Goal: Transaction & Acquisition: Book appointment/travel/reservation

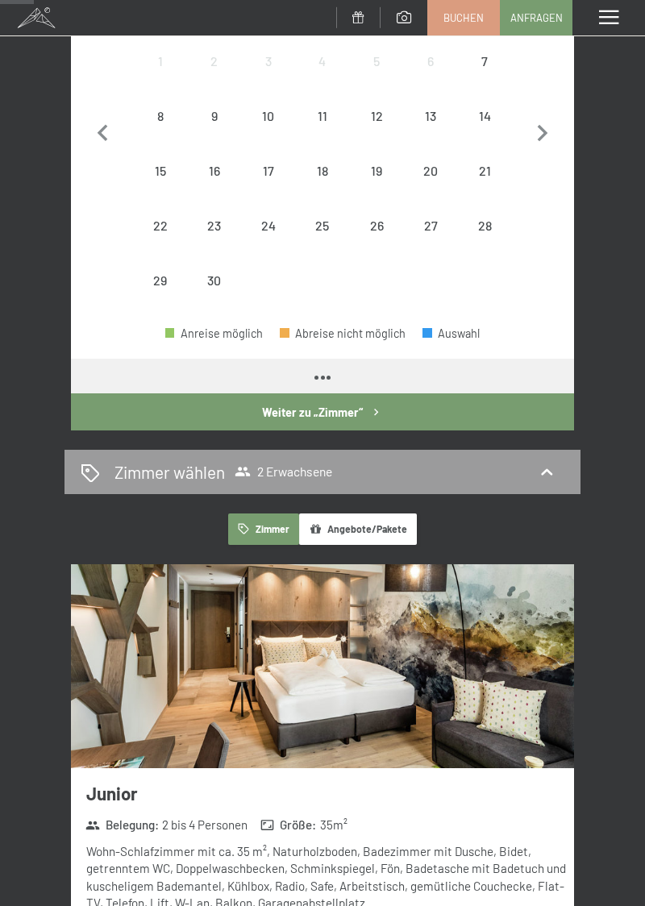
click at [480, 168] on div "21" at bounding box center [484, 189] width 51 height 51
click at [316, 228] on div "25" at bounding box center [321, 244] width 51 height 51
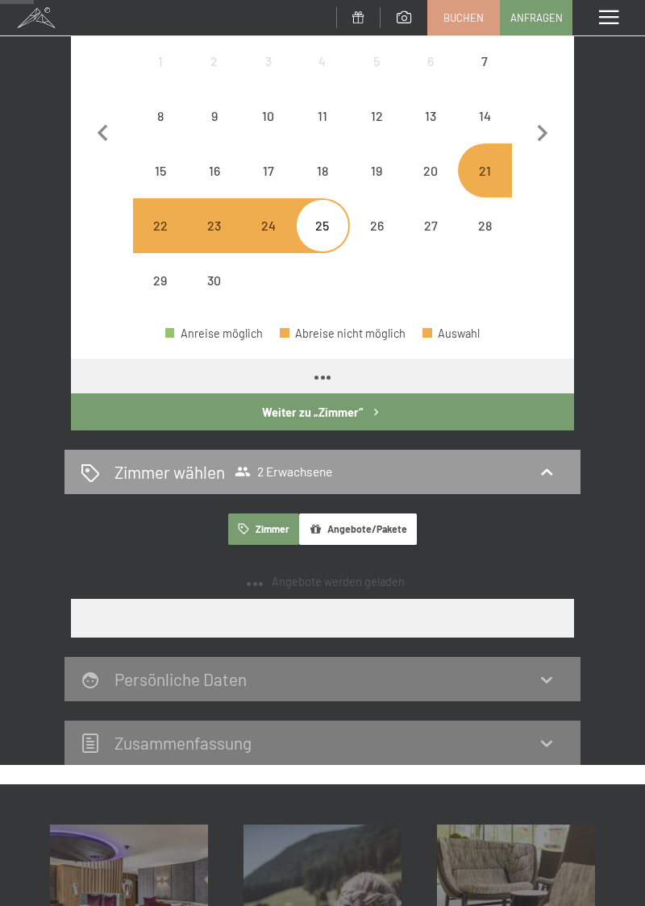
click at [346, 406] on button "Weiter zu „Zimmer“" at bounding box center [322, 411] width 503 height 37
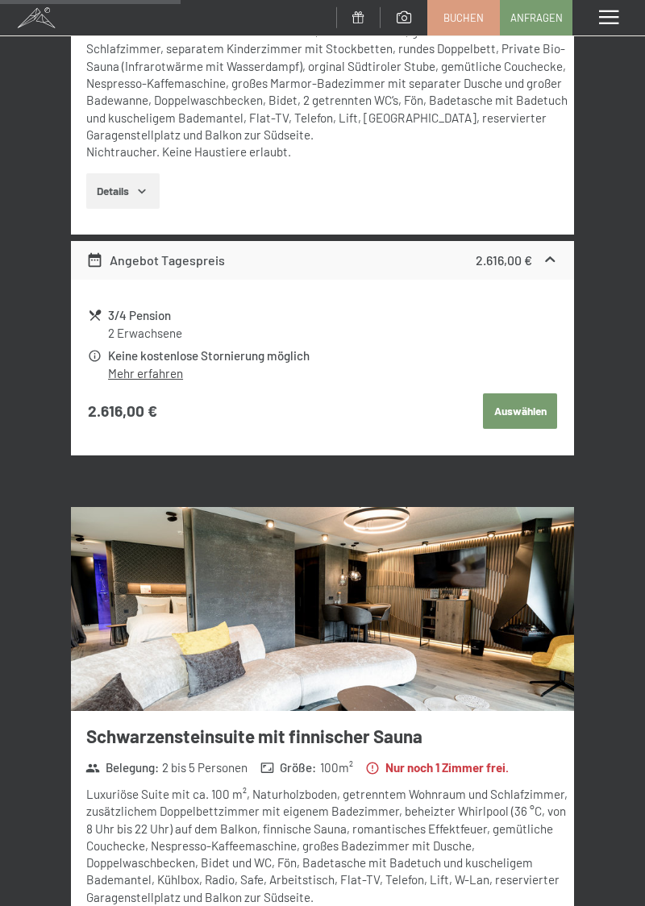
scroll to position [625, 0]
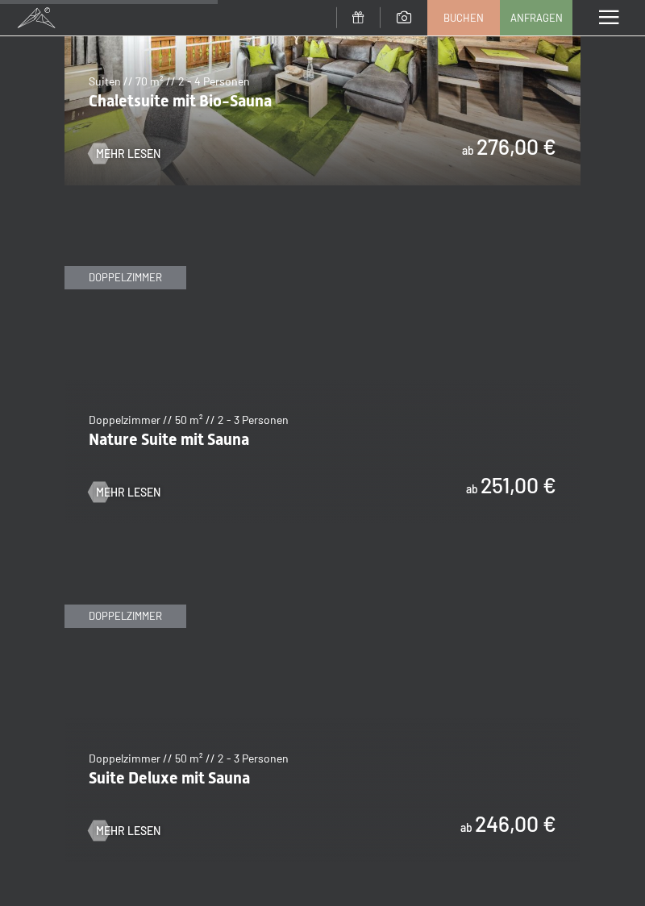
scroll to position [2063, 0]
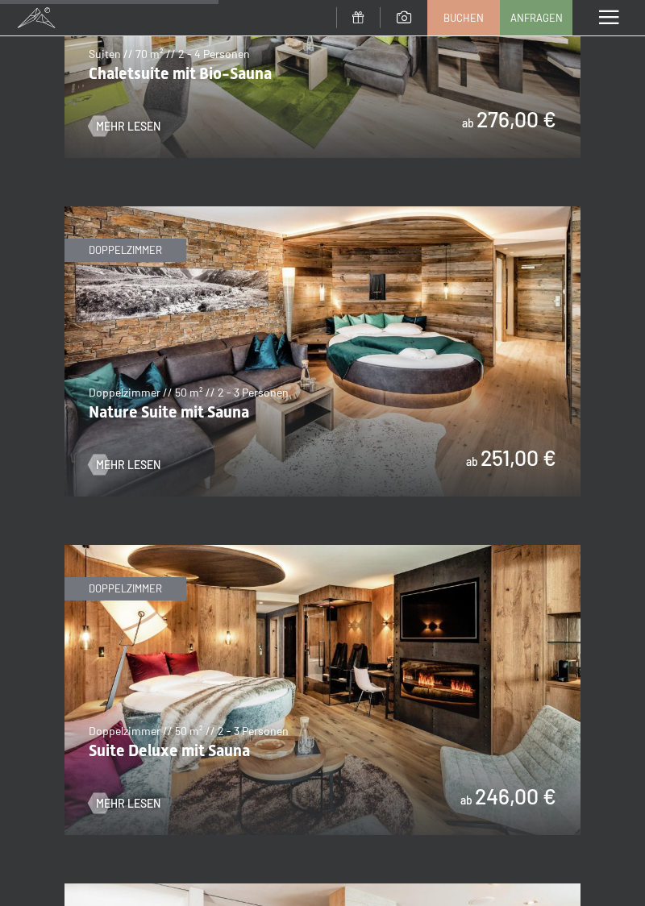
click at [114, 795] on span "Mehr Lesen" at bounding box center [128, 803] width 64 height 16
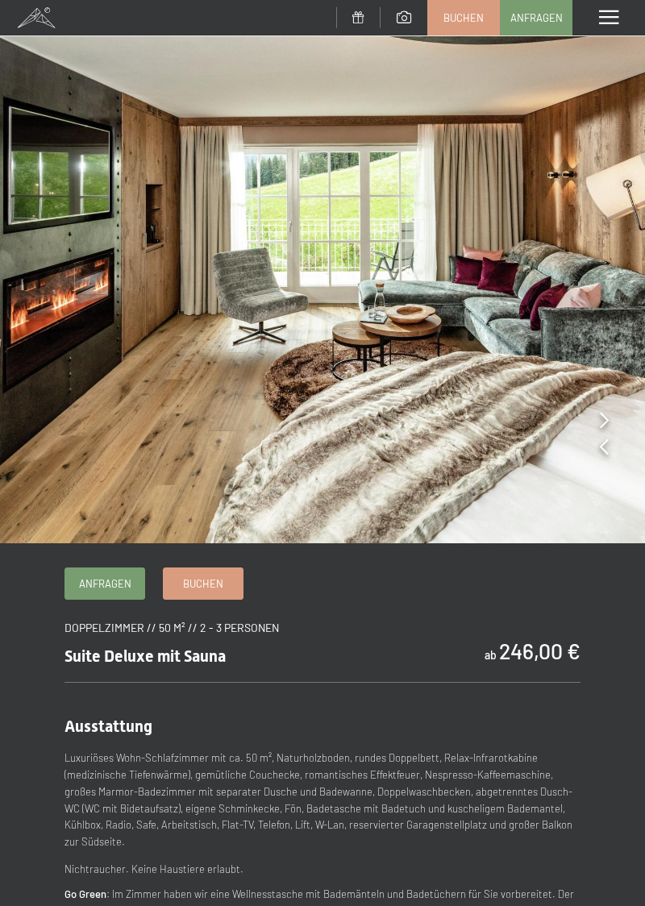
click at [598, 416] on img at bounding box center [322, 271] width 645 height 543
click at [598, 427] on img at bounding box center [322, 271] width 645 height 543
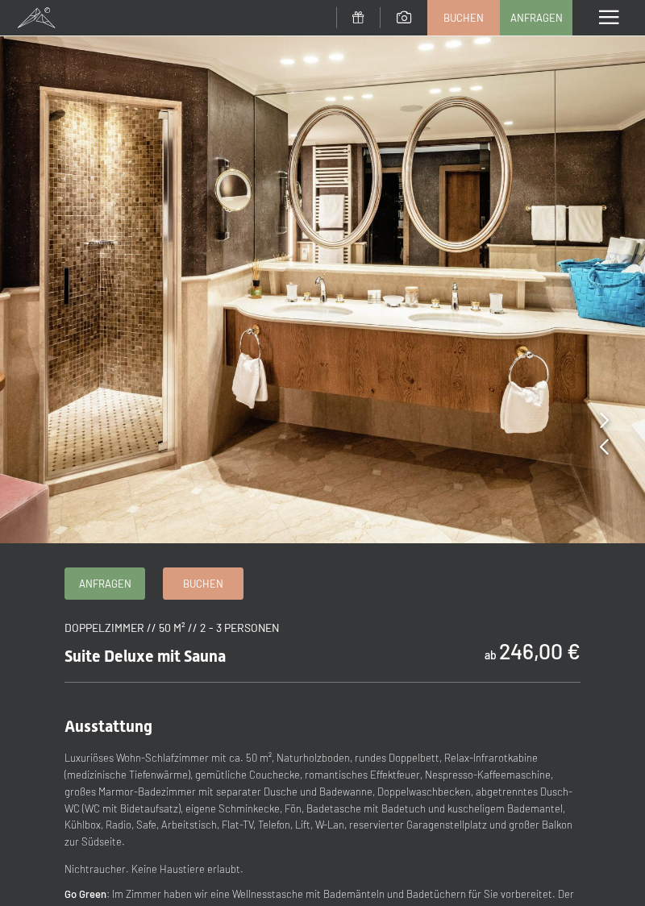
click at [600, 427] on icon at bounding box center [603, 420] width 9 height 16
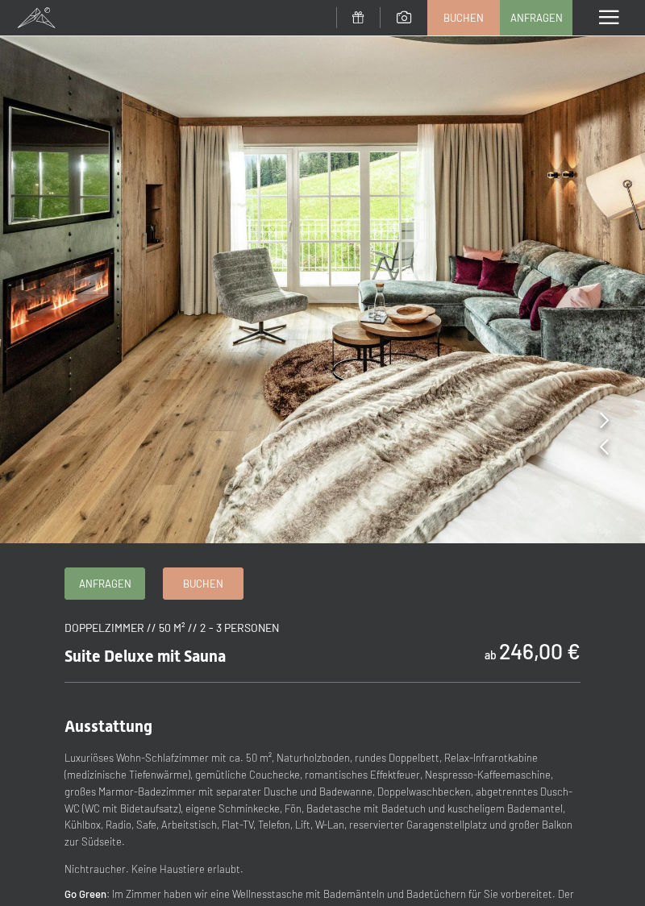
click at [607, 426] on icon at bounding box center [603, 420] width 9 height 16
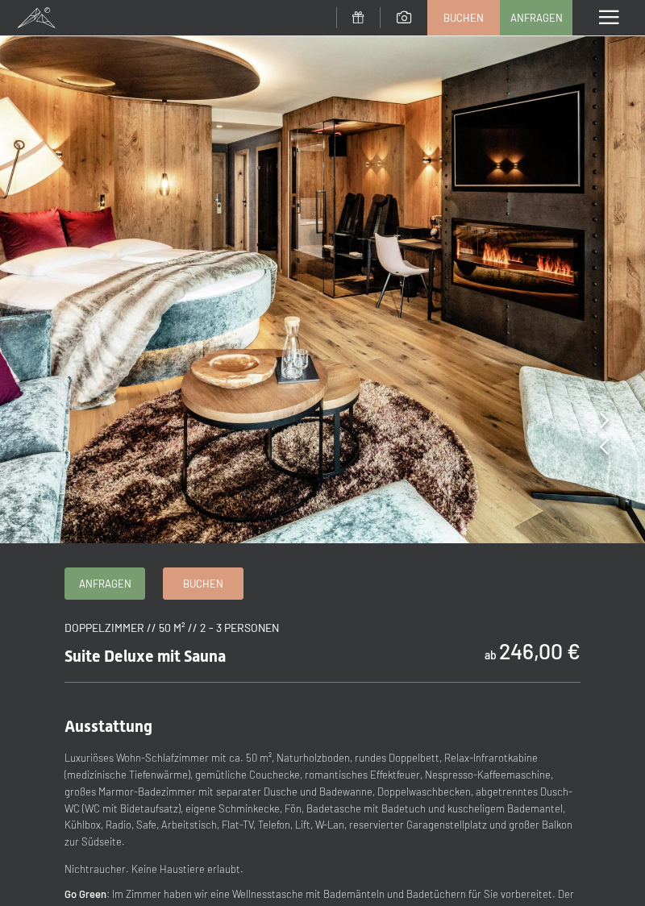
click at [218, 585] on span "Buchen" at bounding box center [203, 583] width 40 height 15
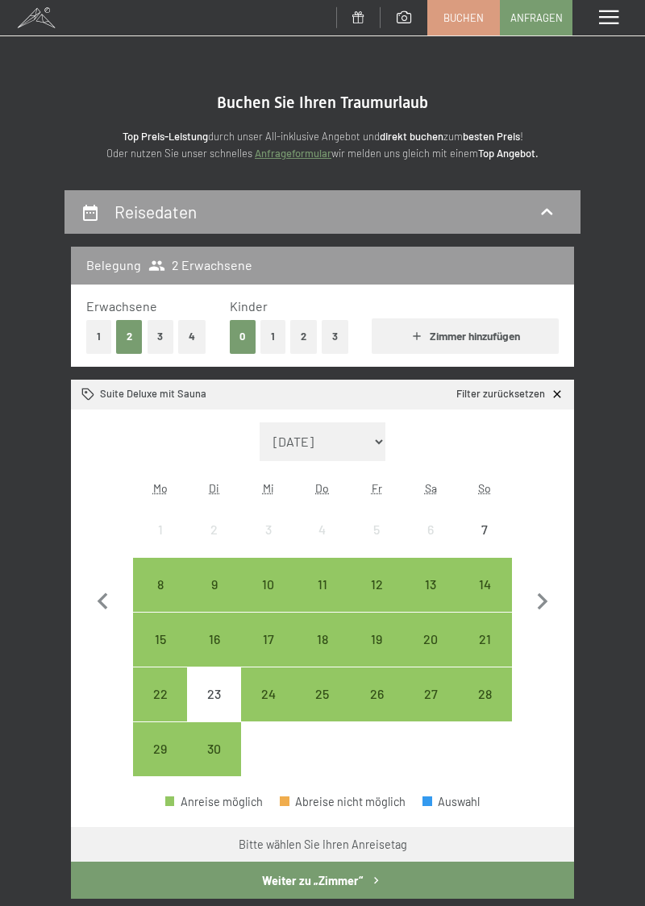
click at [480, 651] on div "21" at bounding box center [484, 657] width 51 height 51
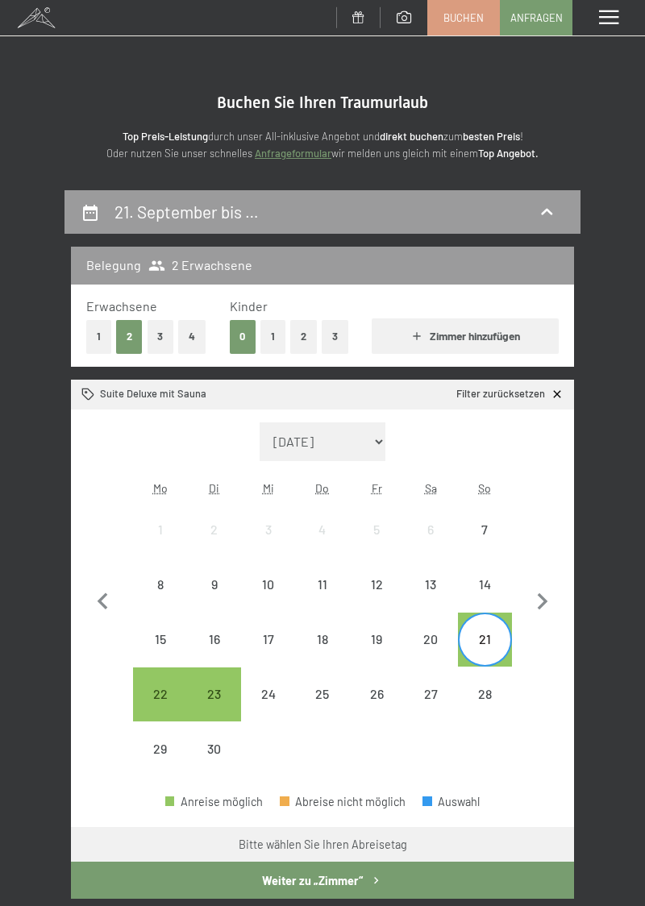
click at [309, 699] on div "25" at bounding box center [321, 712] width 51 height 51
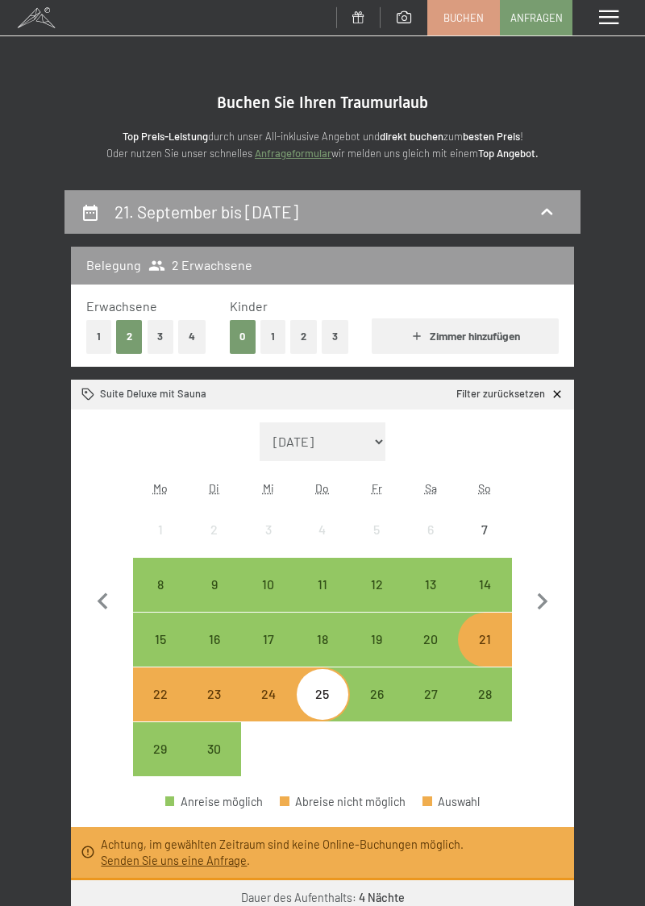
click at [150, 689] on div "22" at bounding box center [160, 712] width 51 height 51
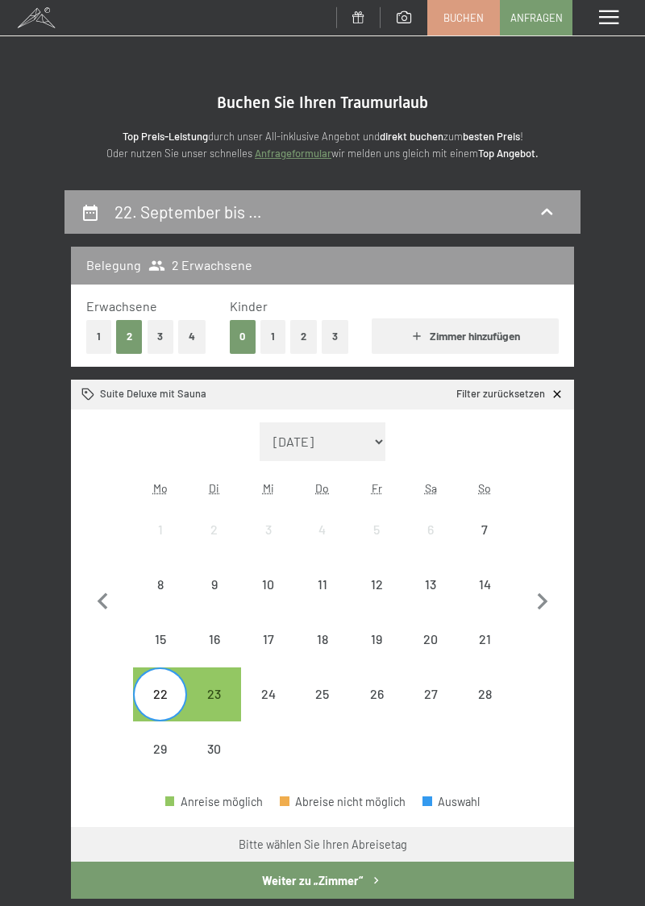
click at [371, 706] on div "26" at bounding box center [376, 712] width 51 height 51
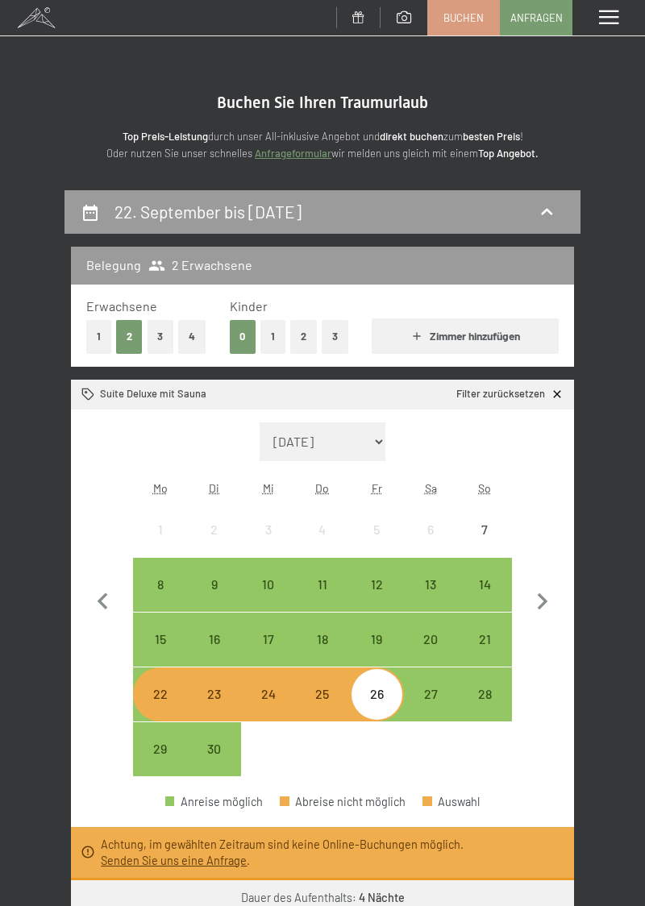
click at [485, 690] on div "28" at bounding box center [484, 712] width 51 height 51
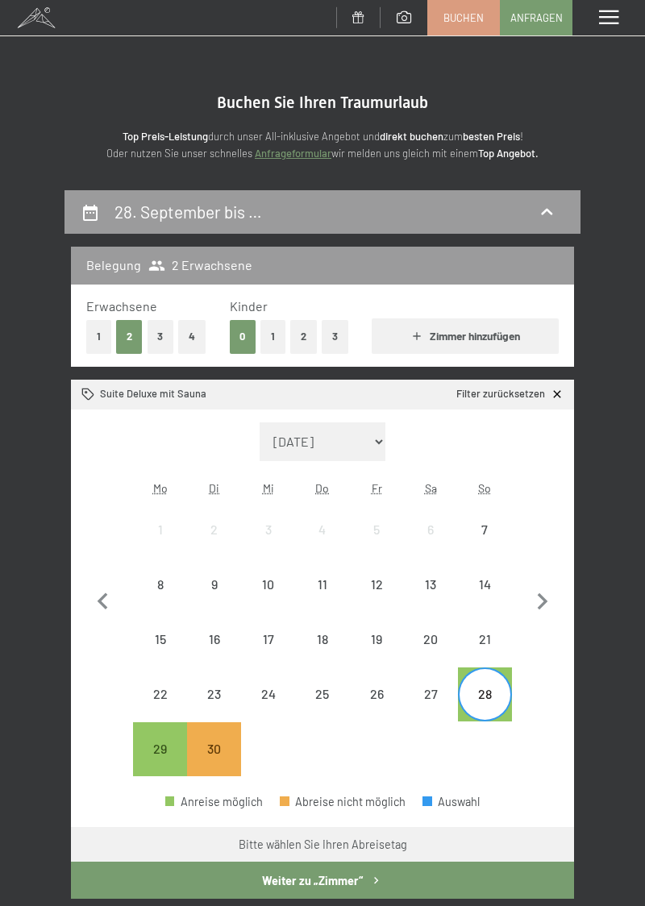
click at [483, 639] on div "21" at bounding box center [484, 657] width 51 height 51
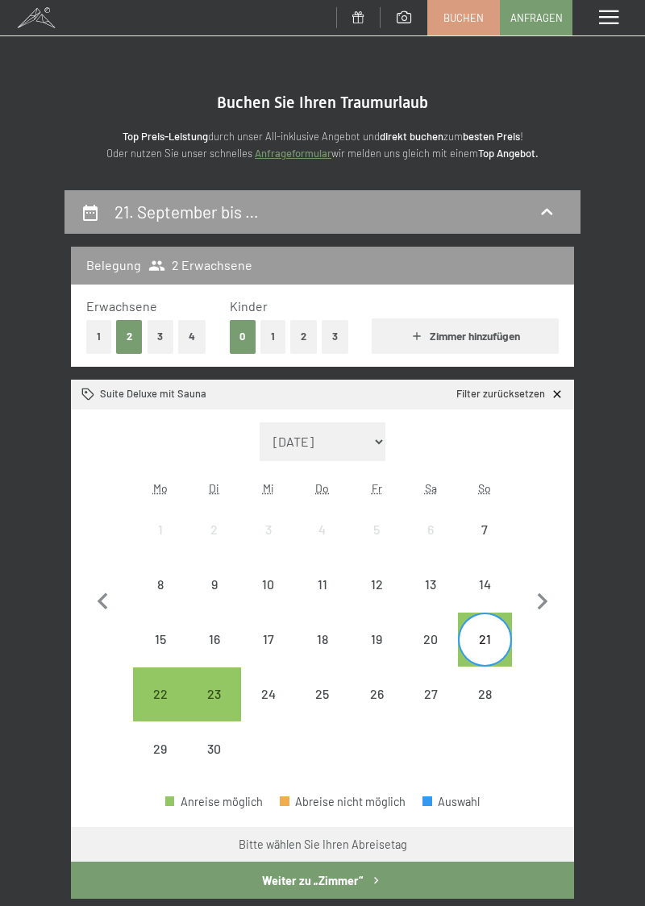
click at [327, 881] on button "Weiter zu „Zimmer“" at bounding box center [322, 879] width 503 height 37
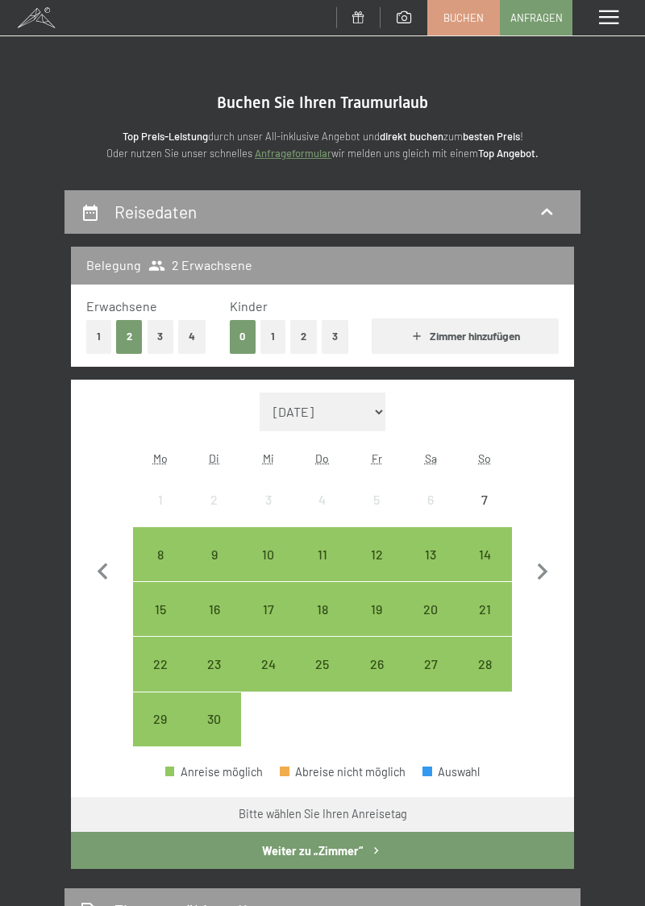
click at [151, 665] on div "22" at bounding box center [160, 682] width 51 height 51
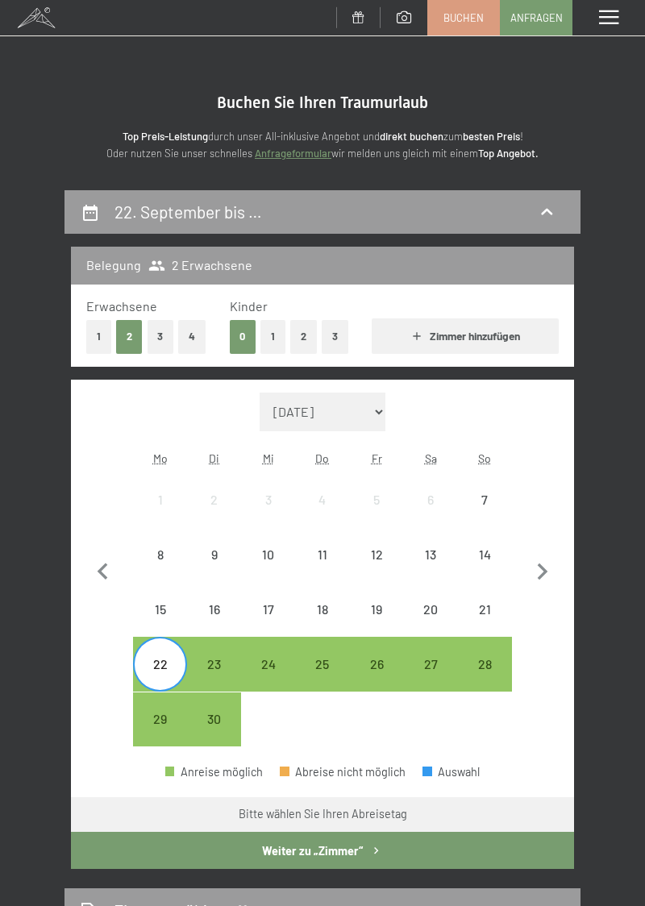
click at [374, 657] on div "26" at bounding box center [376, 682] width 51 height 51
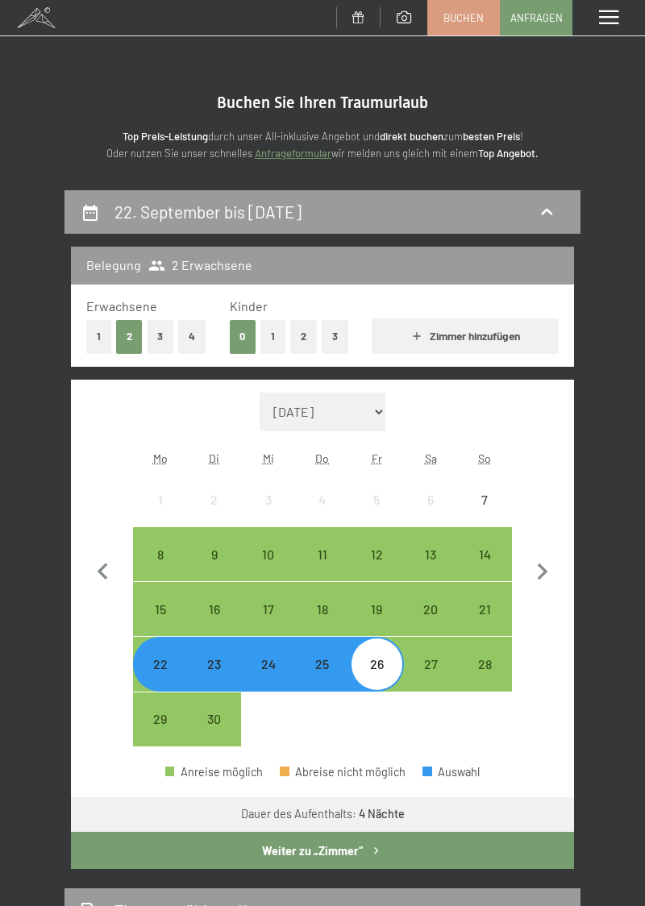
click at [330, 853] on button "Weiter zu „Zimmer“" at bounding box center [322, 849] width 503 height 37
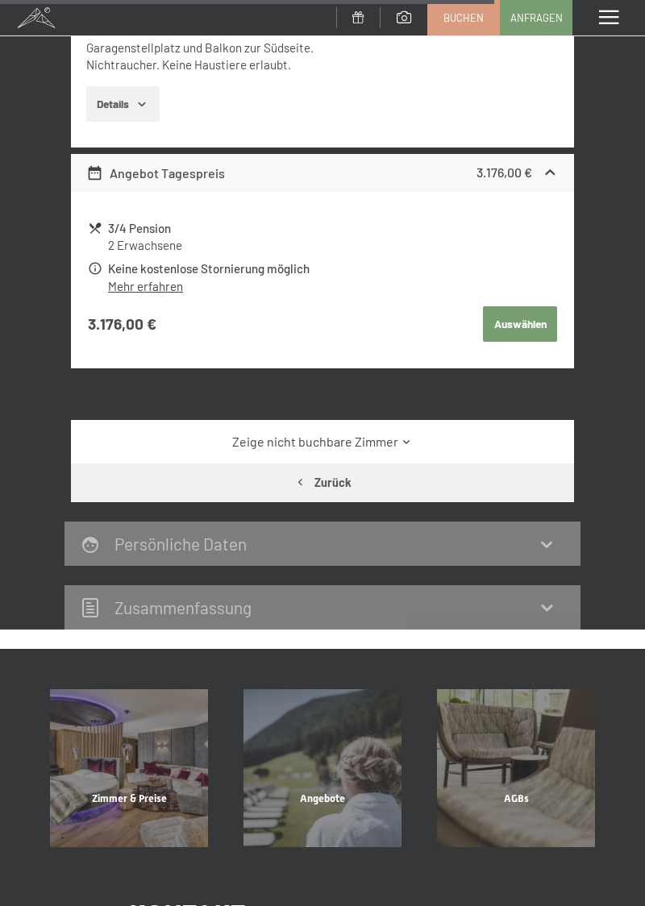
scroll to position [2235, 0]
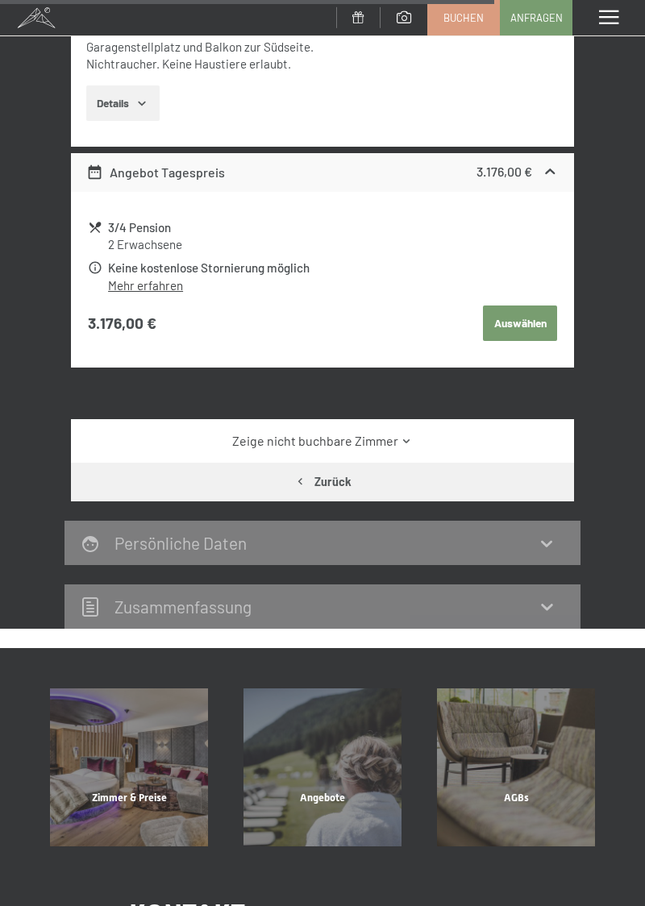
click at [384, 442] on link "Zeige nicht buchbare Zimmer" at bounding box center [322, 441] width 473 height 18
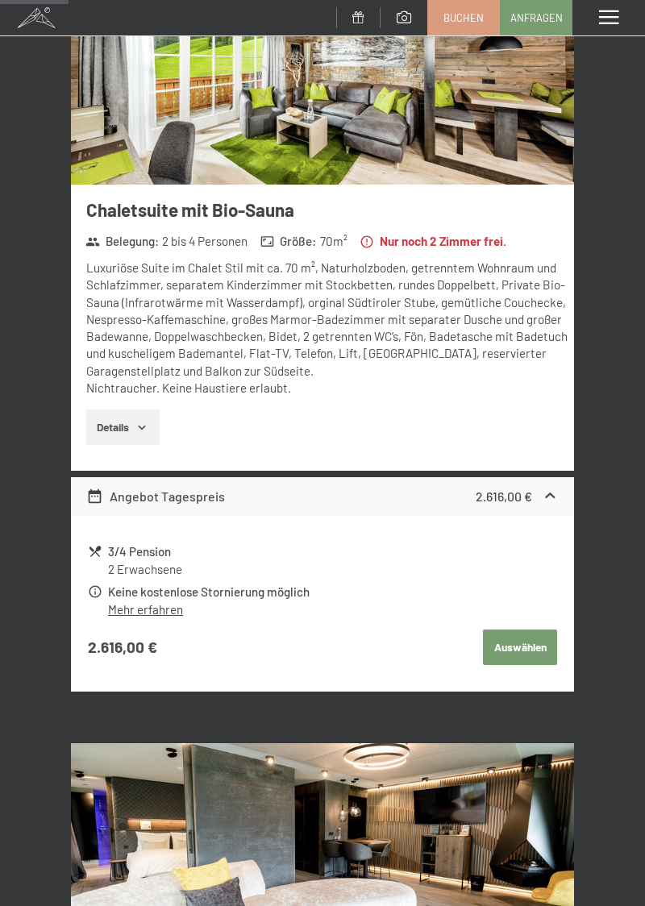
scroll to position [852, 0]
